Goal: Information Seeking & Learning: Understand process/instructions

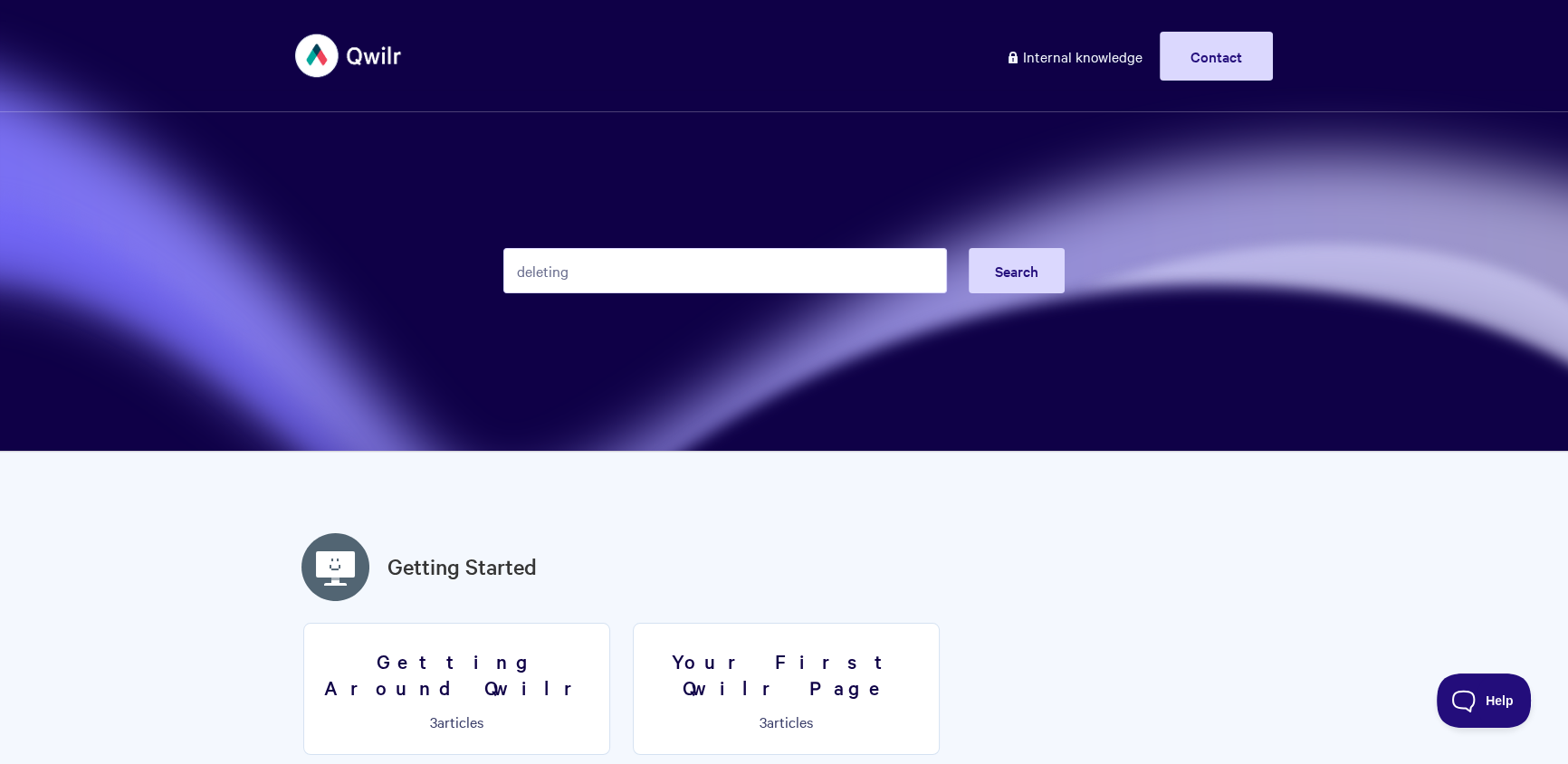
type input "deleting"
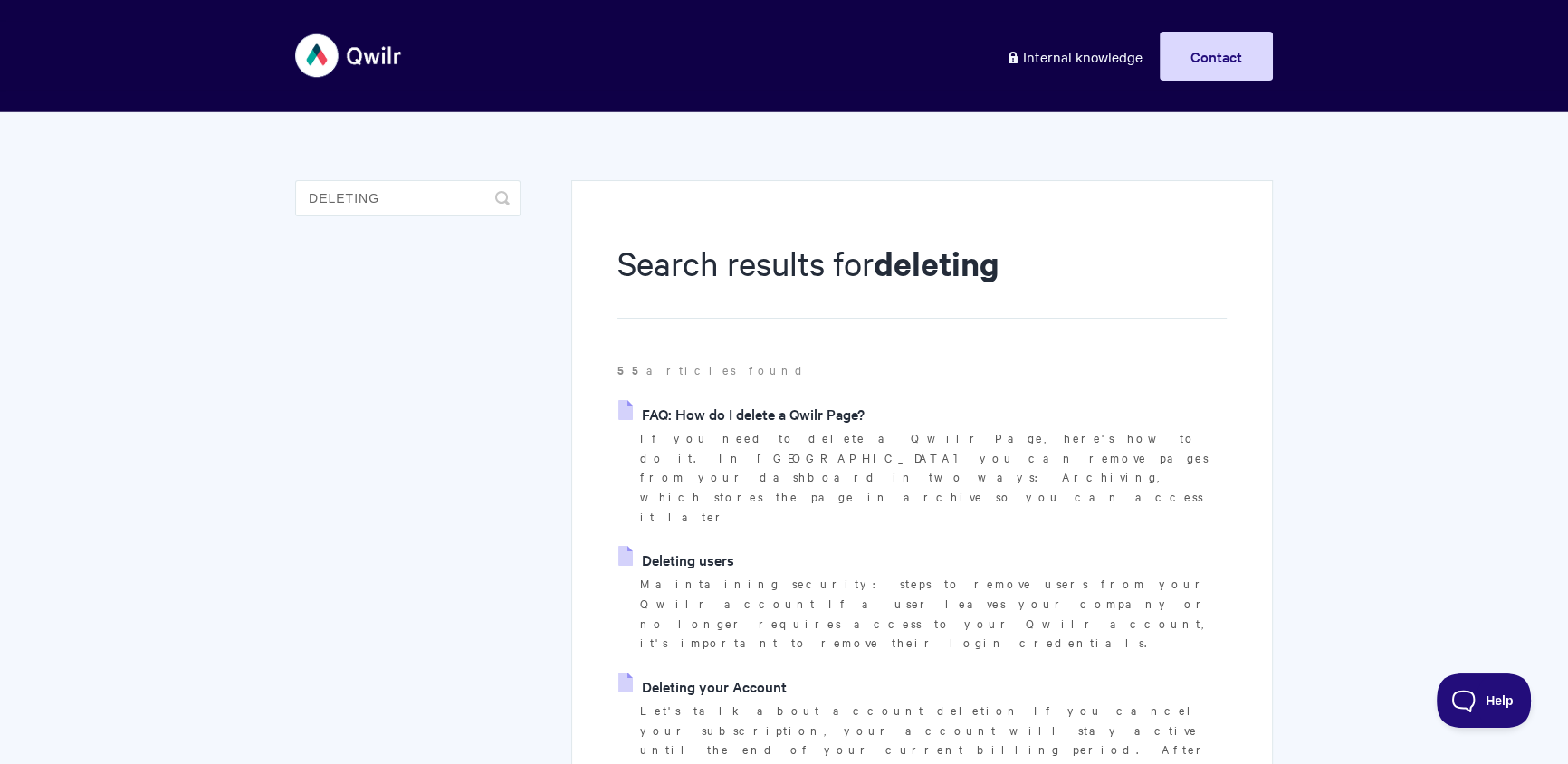
click at [679, 546] on link "Deleting users" at bounding box center [676, 559] width 116 height 27
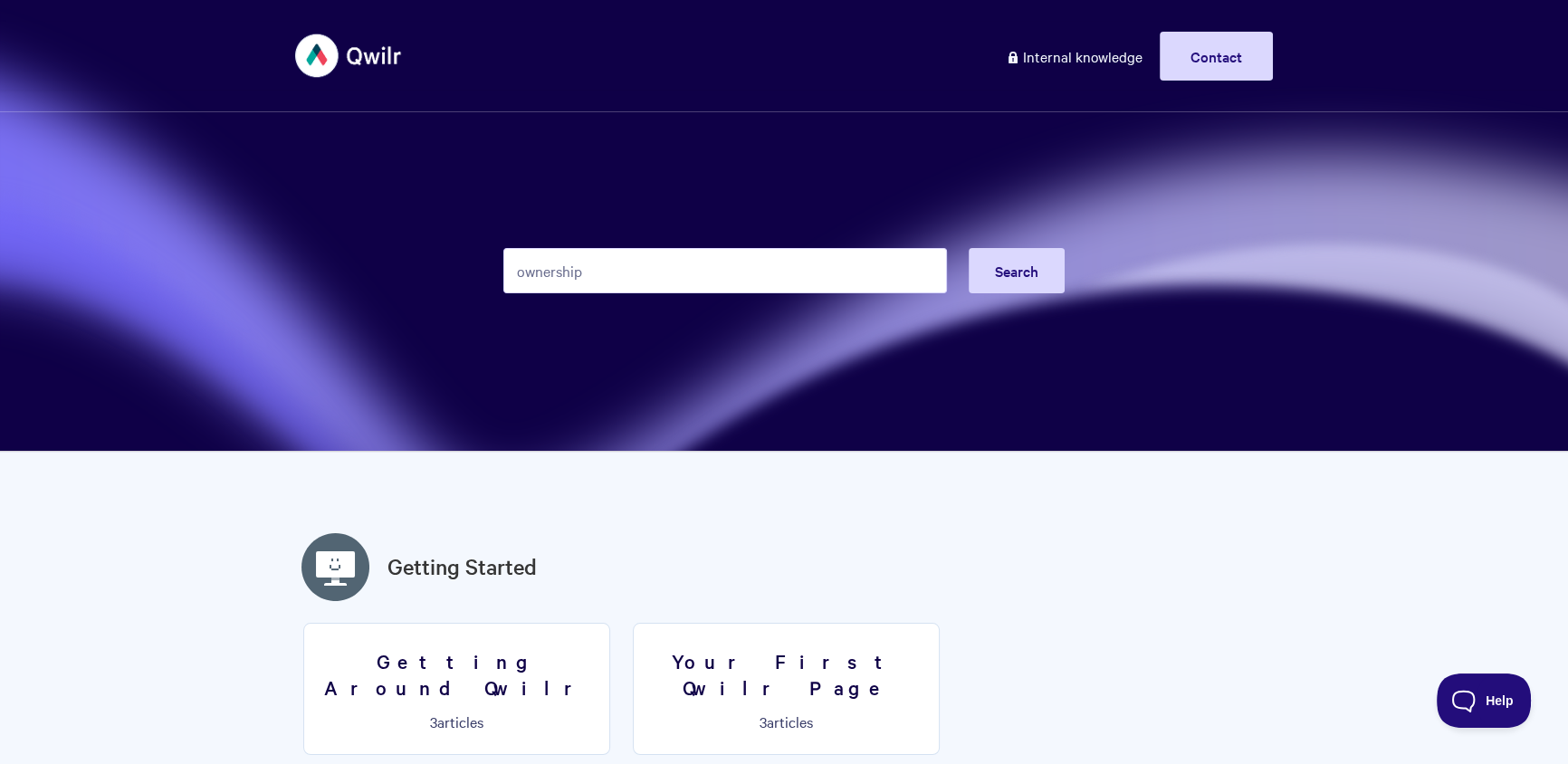
type input "ownership"
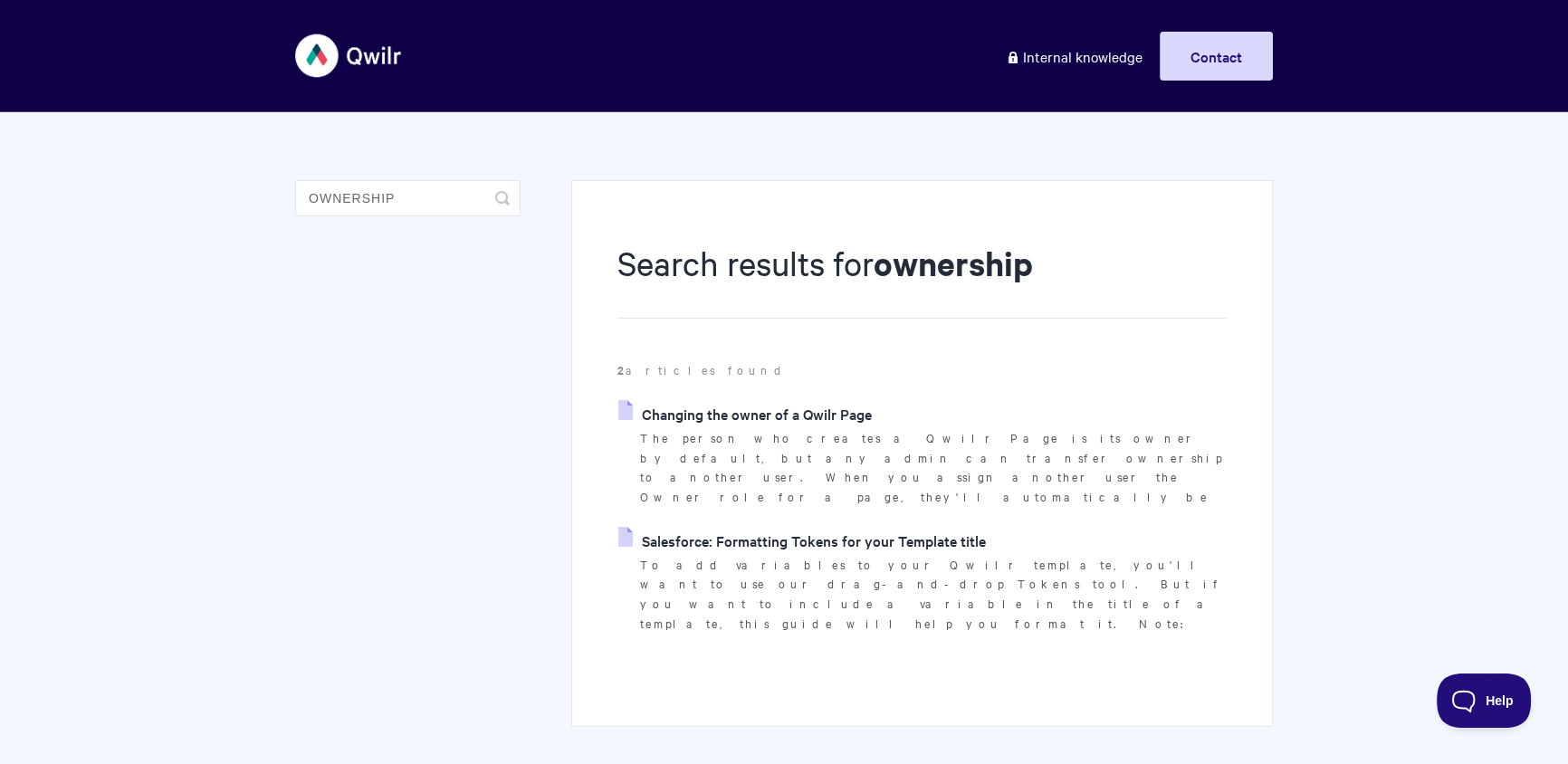
click at [733, 414] on link "Changing the owner of a Qwilr Page" at bounding box center [745, 413] width 254 height 27
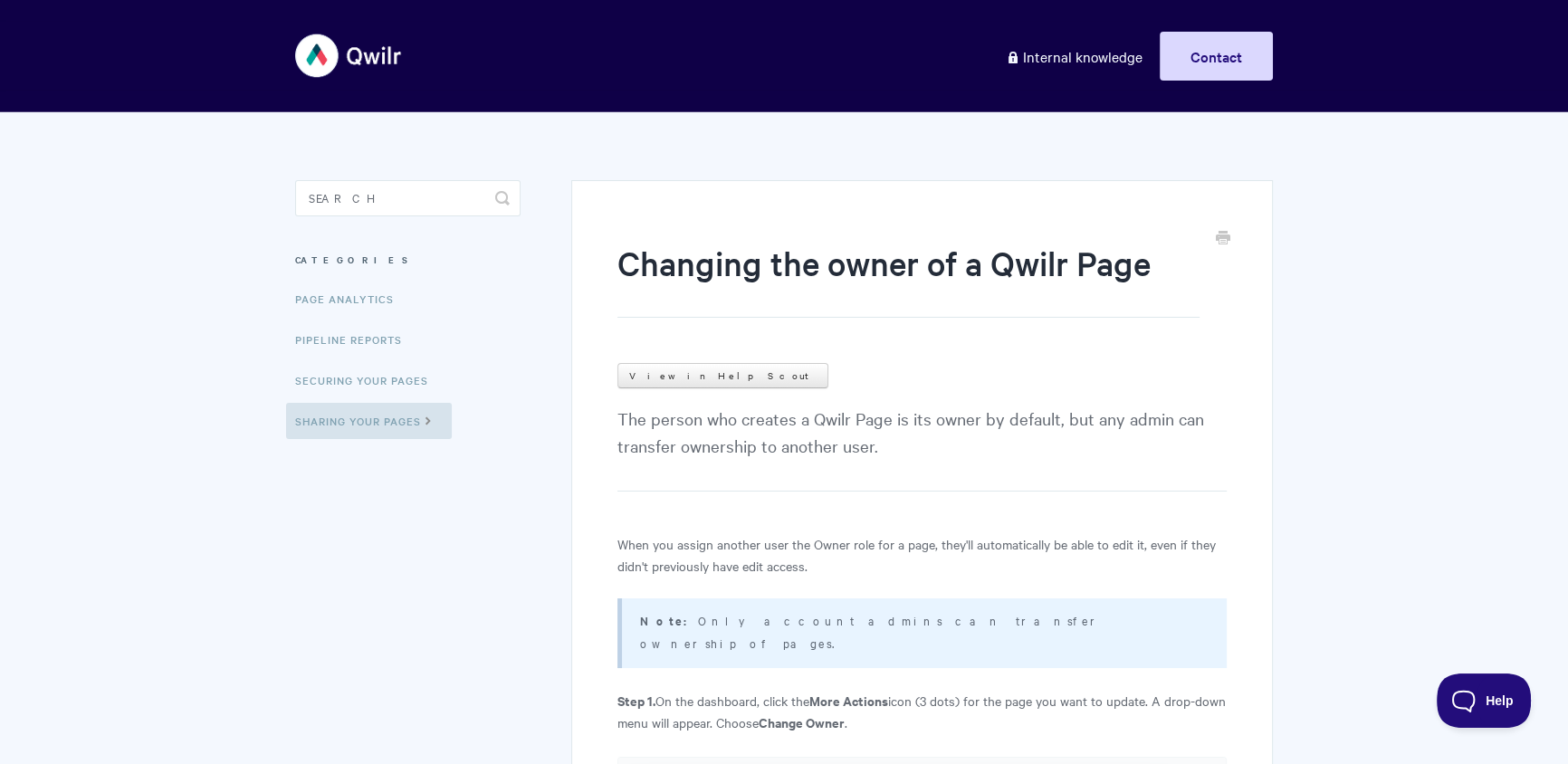
scroll to position [201, 0]
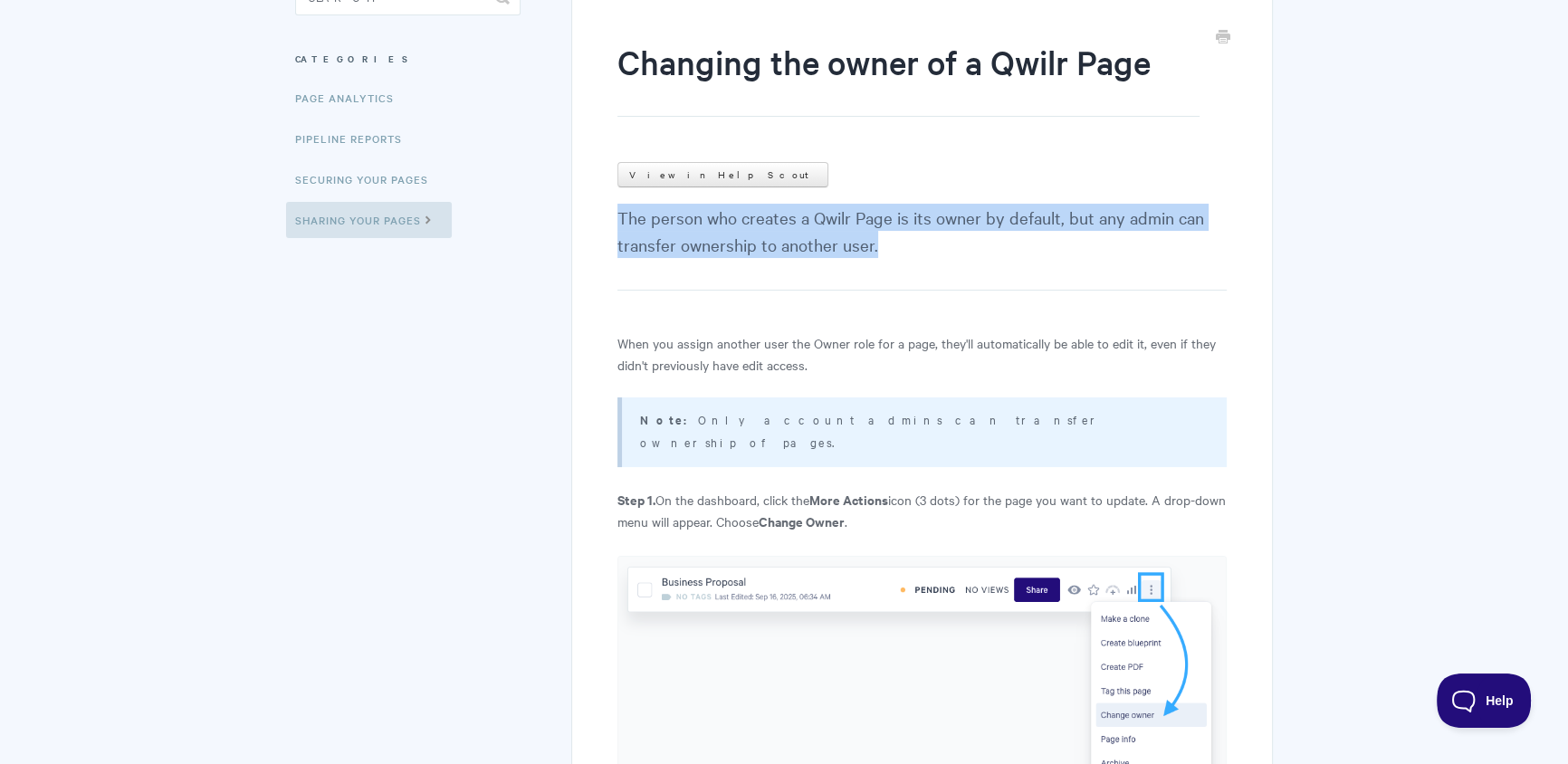
drag, startPoint x: 683, startPoint y: 223, endPoint x: 927, endPoint y: 254, distance: 246.0
copy p "The person who creates a Qwilr Page is its owner by default, but any admin can …"
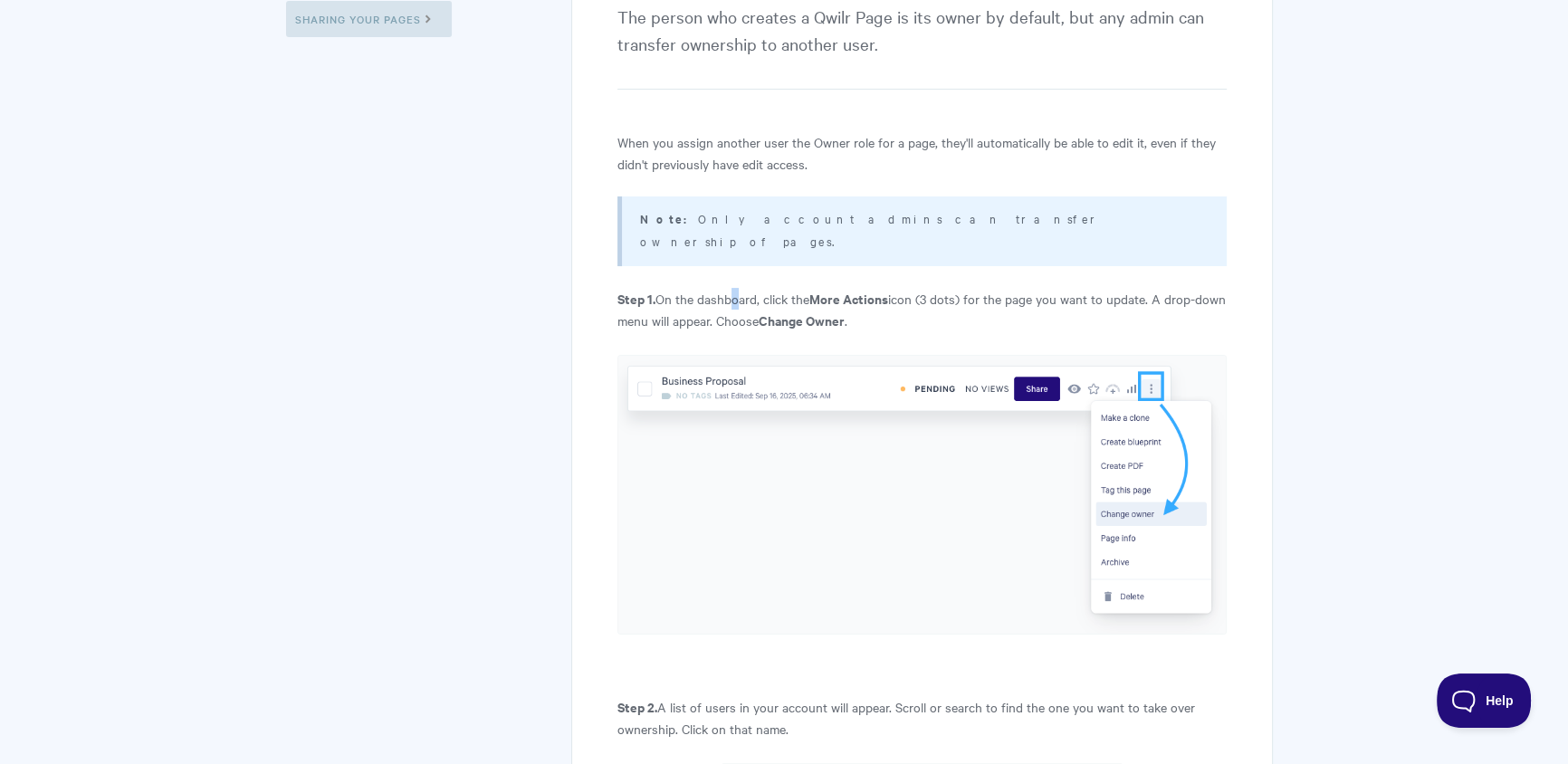
drag, startPoint x: 730, startPoint y: 285, endPoint x: 717, endPoint y: 280, distance: 13.9
click at [730, 287] on p "Step 1. On the dashboard, click the More Actions icon (3 dots) for the page you…" at bounding box center [922, 309] width 610 height 43
click at [655, 287] on p "Step 1. On the dashboard, click the More Actions icon (3 dots) for the page you…" at bounding box center [922, 309] width 610 height 43
click at [654, 287] on p "Step 1. On the dashboard, click the More Actions icon (3 dots) for the page you…" at bounding box center [922, 309] width 610 height 43
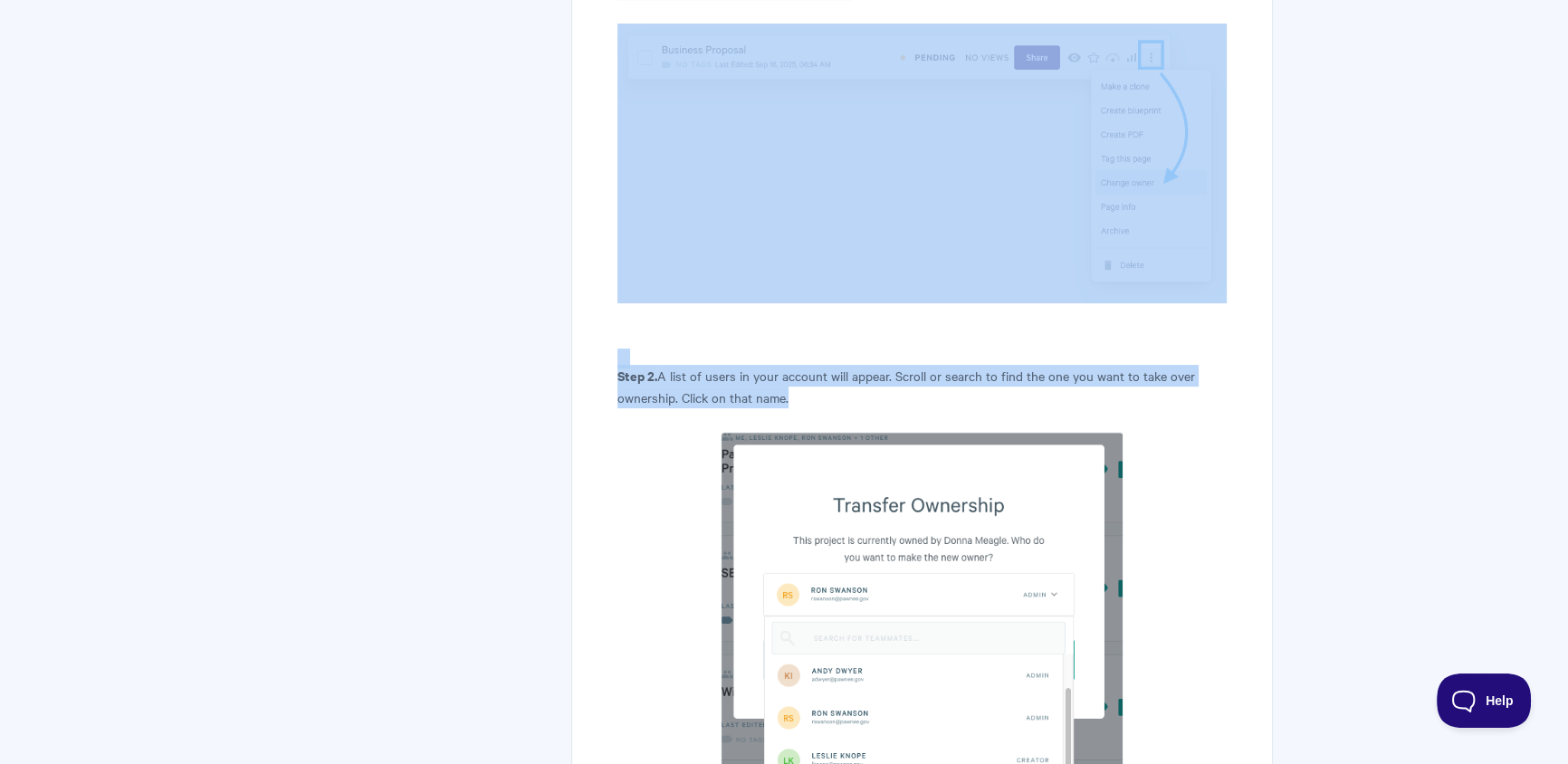
scroll to position [904, 0]
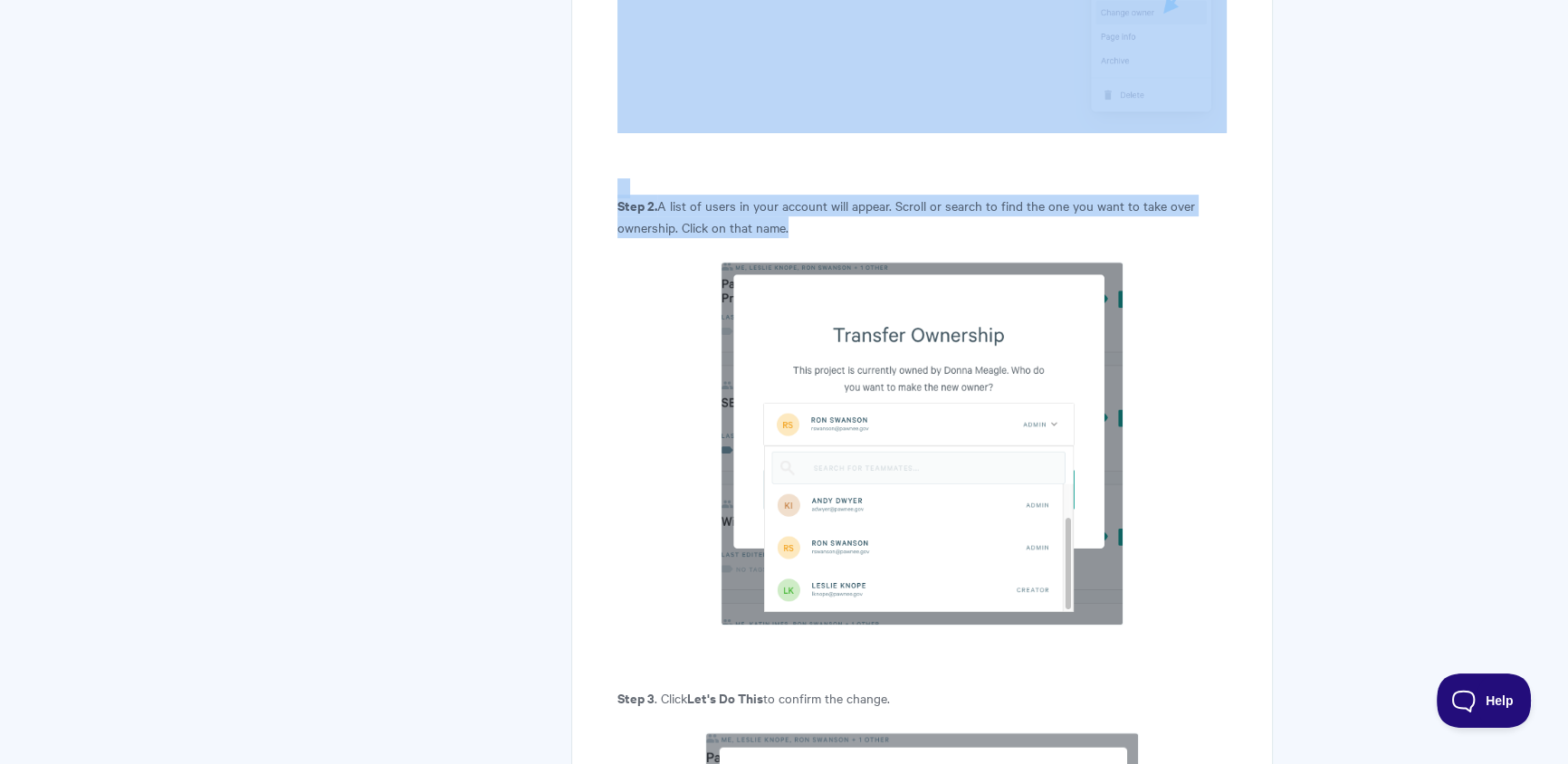
drag, startPoint x: 661, startPoint y: 276, endPoint x: 1175, endPoint y: 535, distance: 575.6
click at [1175, 535] on article "Changing the owner of a Qwilr Page View in Help Scout The person who creates a …" at bounding box center [922, 307] width 610 height 1942
copy article "On the dashboard, click the More Actions icon (3 dots) for the page you want to…"
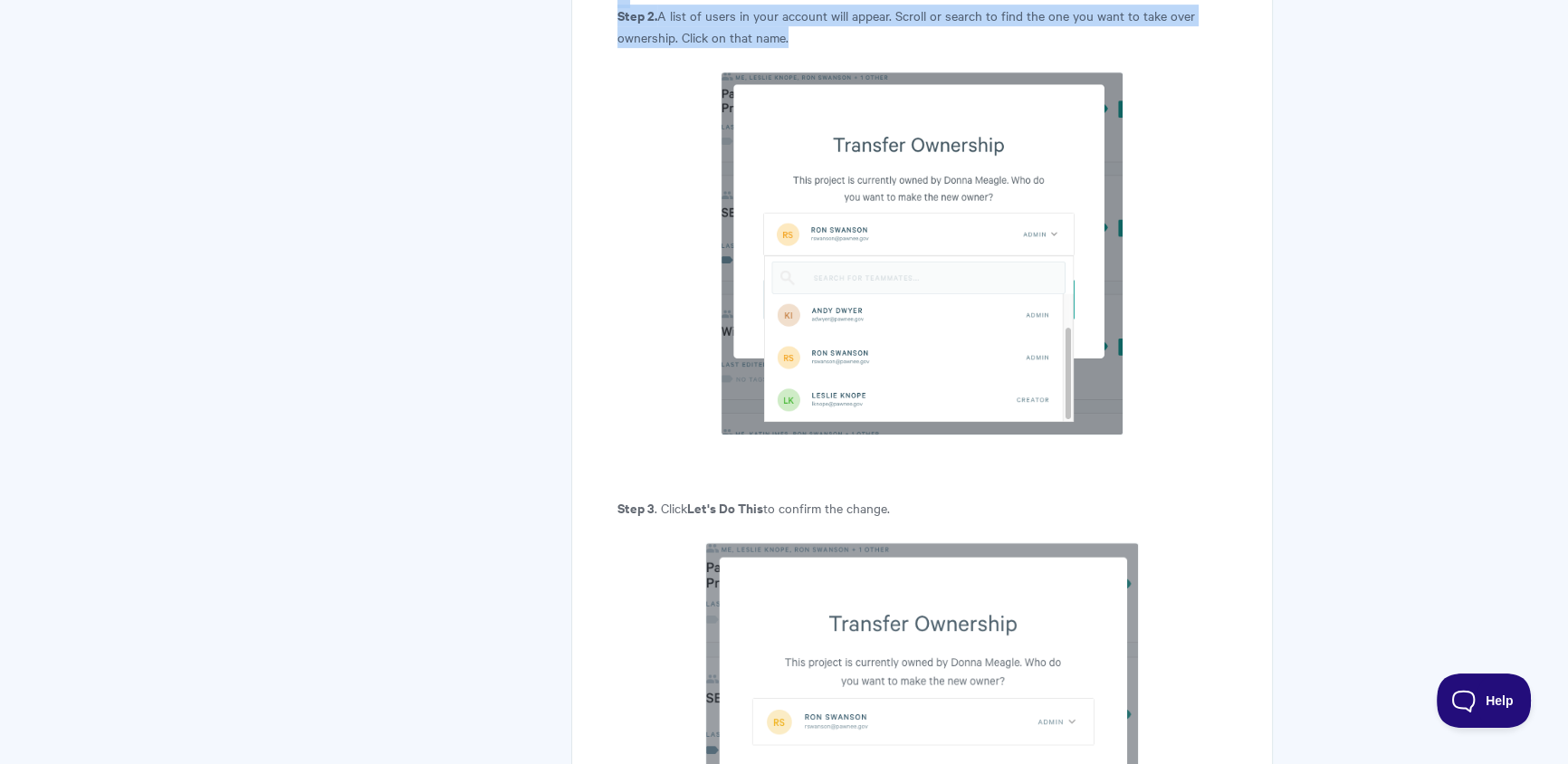
scroll to position [1234, 0]
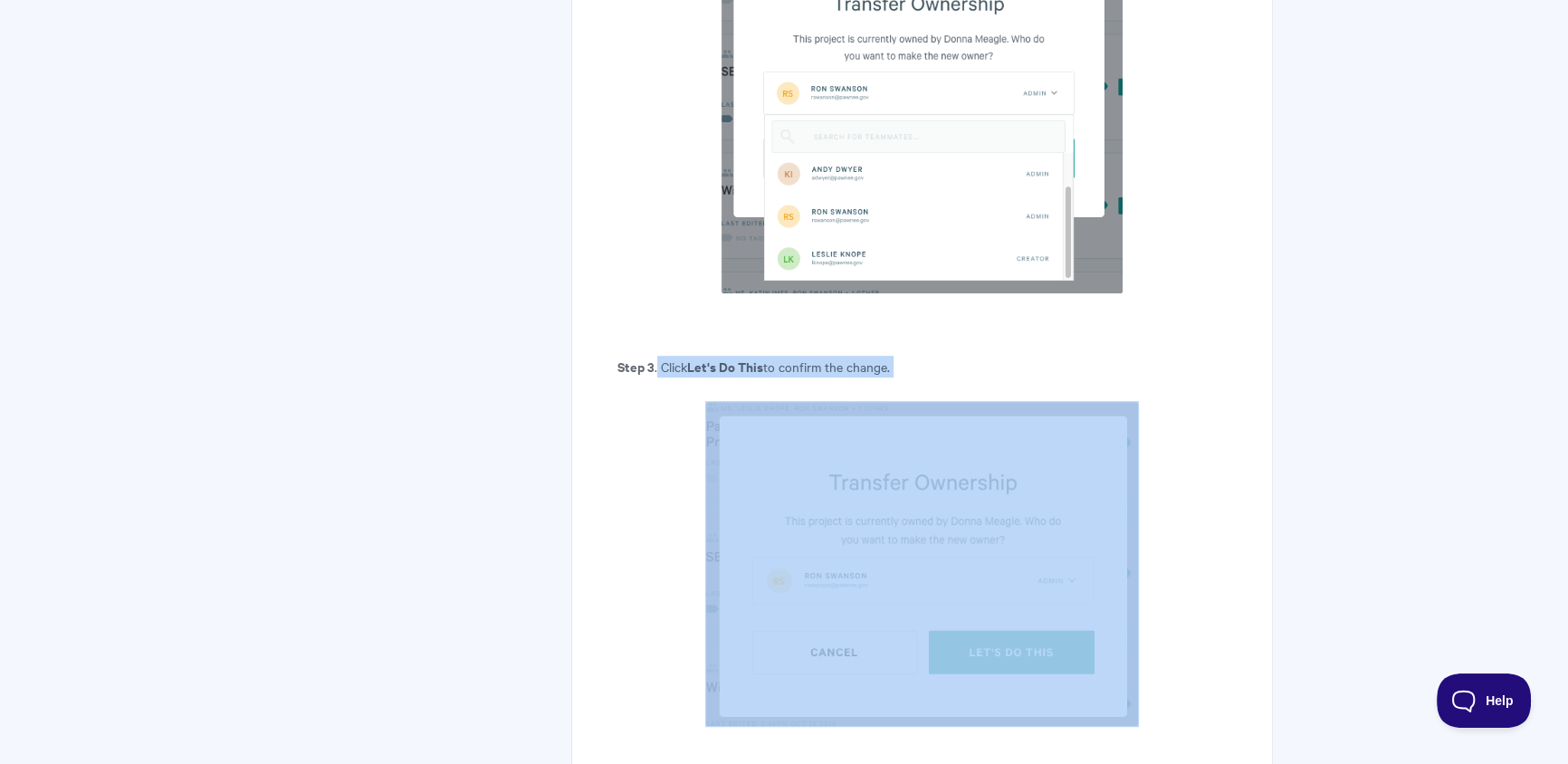
drag, startPoint x: 657, startPoint y: 343, endPoint x: 892, endPoint y: 458, distance: 261.6
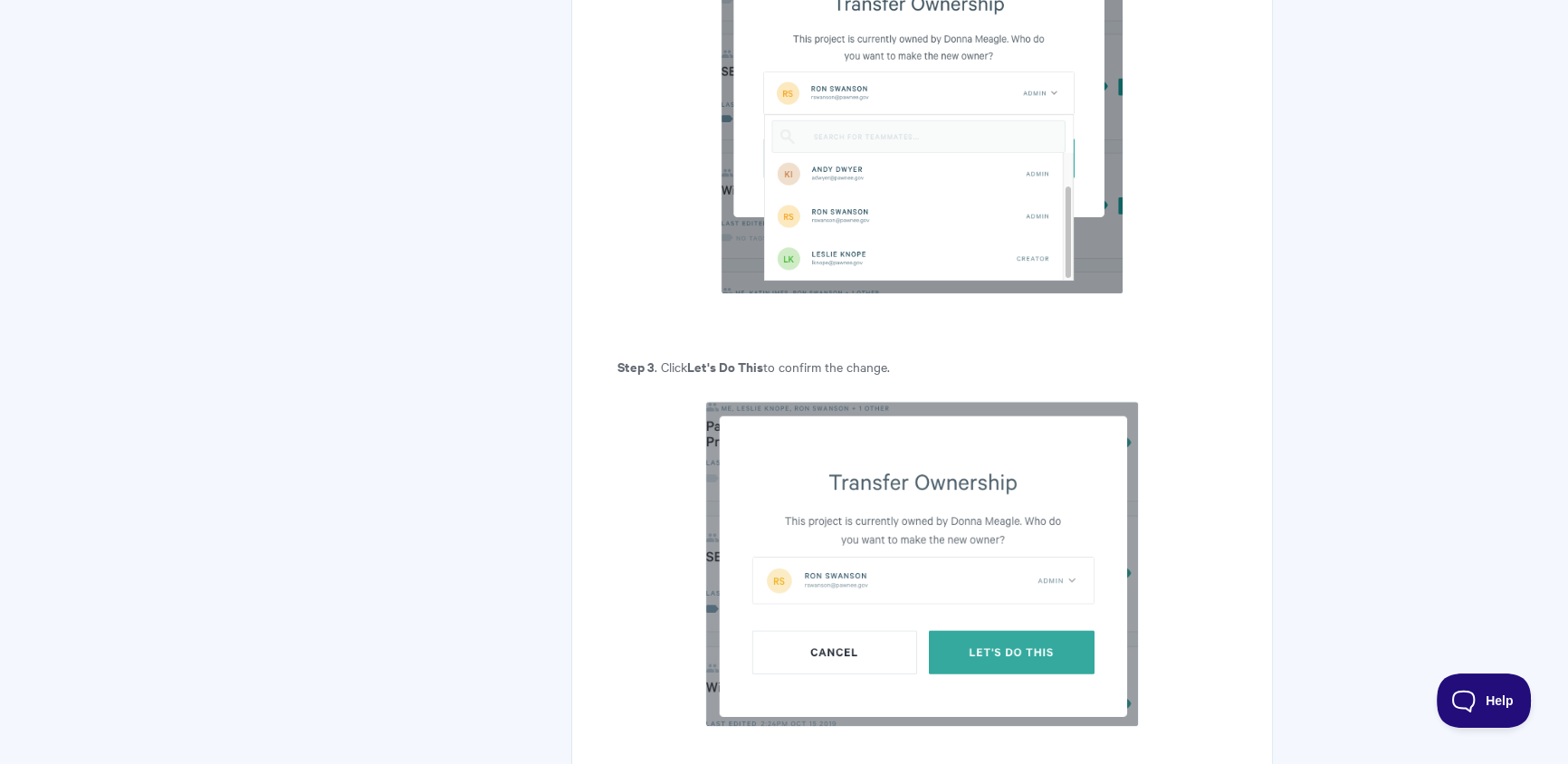
click at [658, 356] on p "Step 3 . Click Let's Do This to confirm the change." at bounding box center [922, 366] width 610 height 22
drag, startPoint x: 661, startPoint y: 343, endPoint x: 964, endPoint y: 347, distance: 303.0
click at [964, 356] on p "Step 3 . Click Let's Do This to confirm the change." at bounding box center [922, 366] width 610 height 22
copy p "Click Let's Do This to confirm the change."
